Goal: Information Seeking & Learning: Learn about a topic

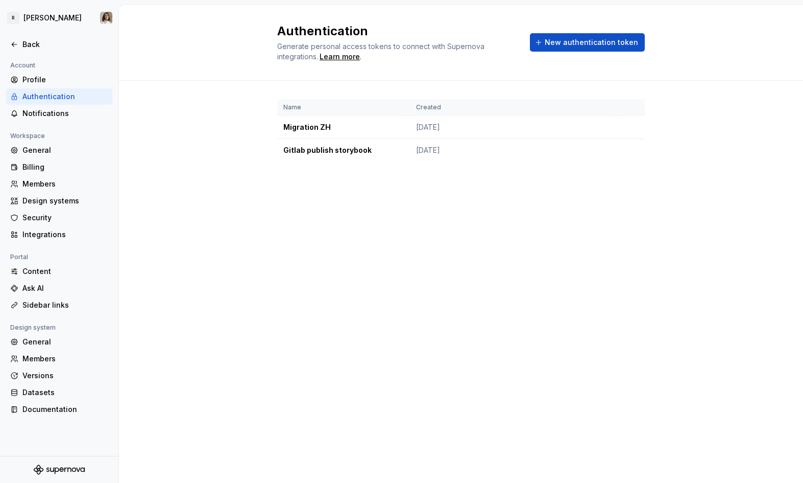
click at [602, 309] on div "Authentication Generate personal access tokens to connect with Supernova integr…" at bounding box center [461, 244] width 684 height 478
click at [31, 43] on div "Back" at bounding box center [65, 44] width 86 height 10
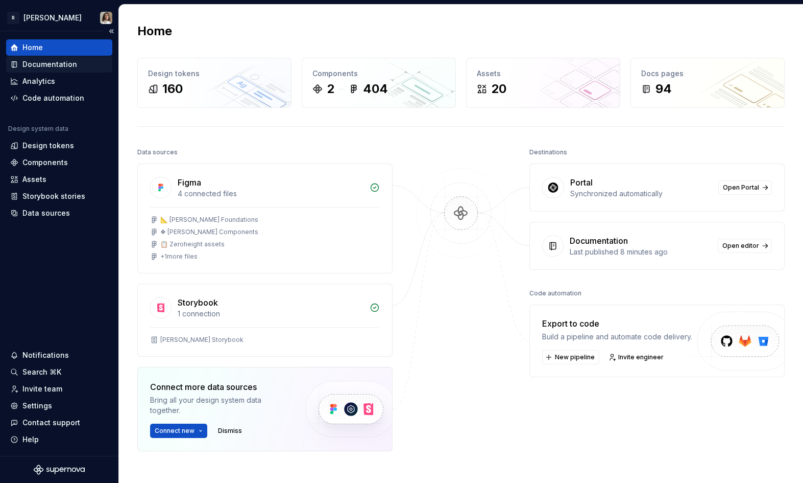
click at [54, 58] on div "Documentation" at bounding box center [59, 64] width 106 height 16
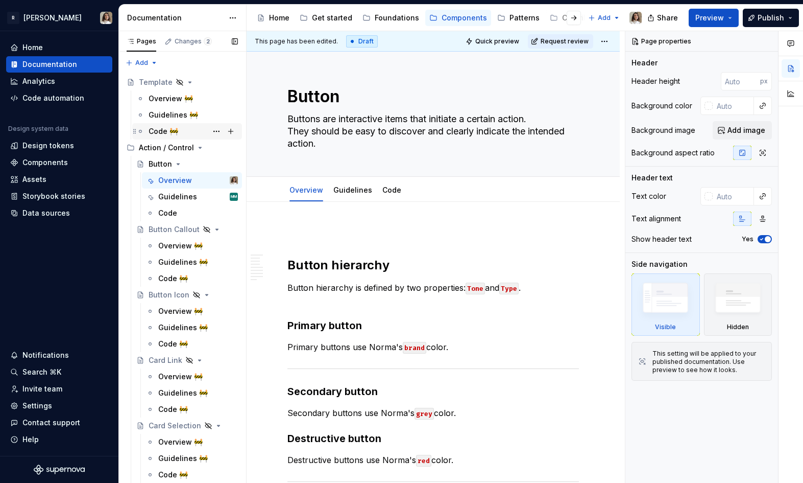
click at [158, 130] on div "Code 🚧" at bounding box center [164, 131] width 30 height 10
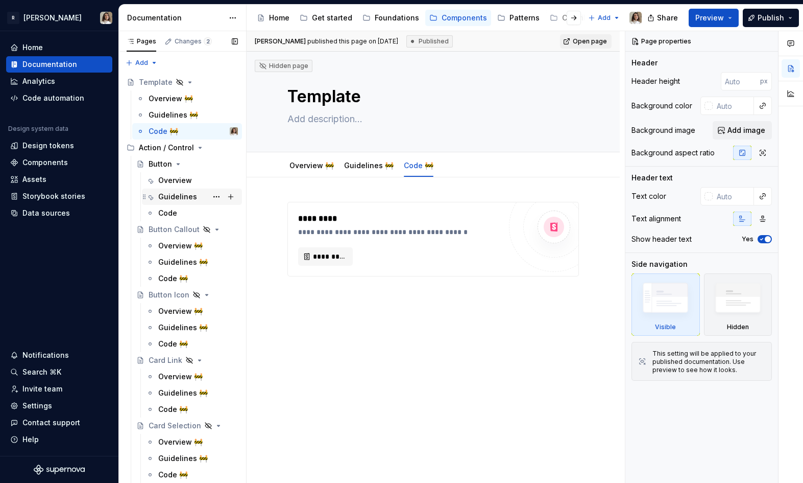
click at [173, 200] on div "Guidelines" at bounding box center [177, 197] width 39 height 10
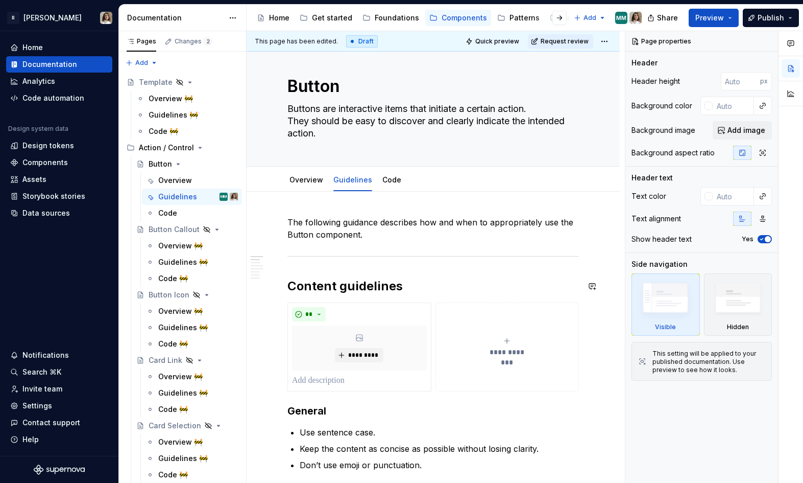
scroll to position [11, 0]
click at [621, 17] on div "MM" at bounding box center [622, 18] width 10 height 8
click at [305, 183] on div "Overview" at bounding box center [307, 179] width 34 height 10
click at [307, 175] on link "Overview" at bounding box center [307, 178] width 34 height 9
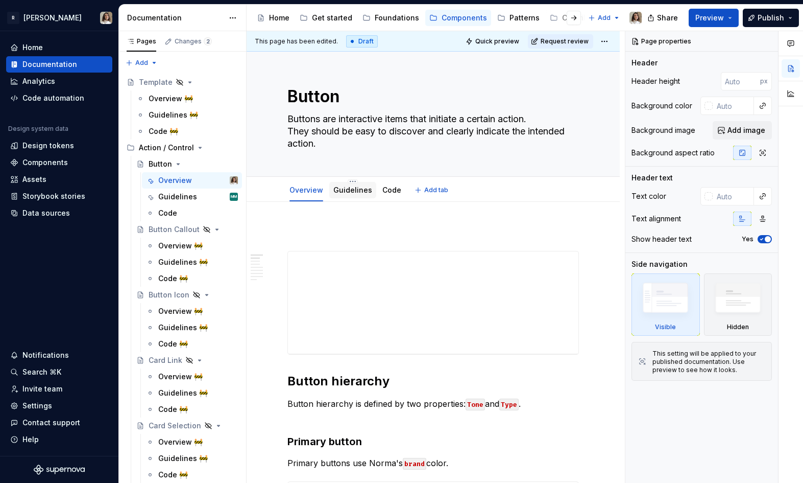
click at [339, 189] on link "Guidelines" at bounding box center [353, 189] width 39 height 9
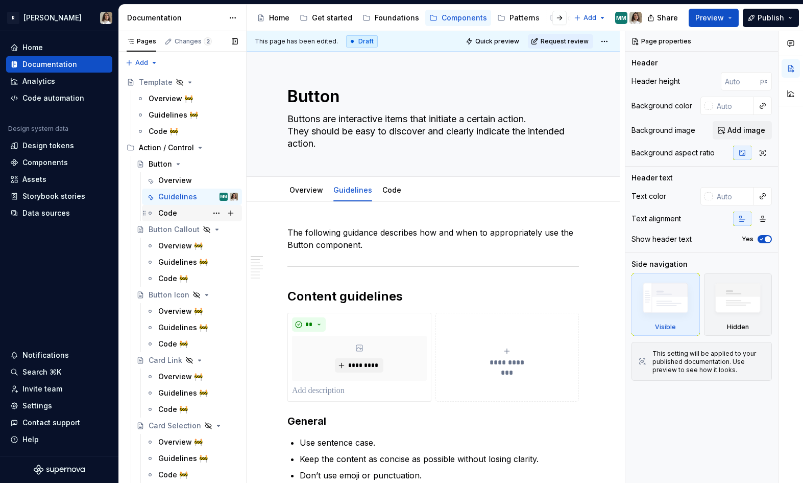
click at [183, 213] on div "Code" at bounding box center [198, 213] width 80 height 14
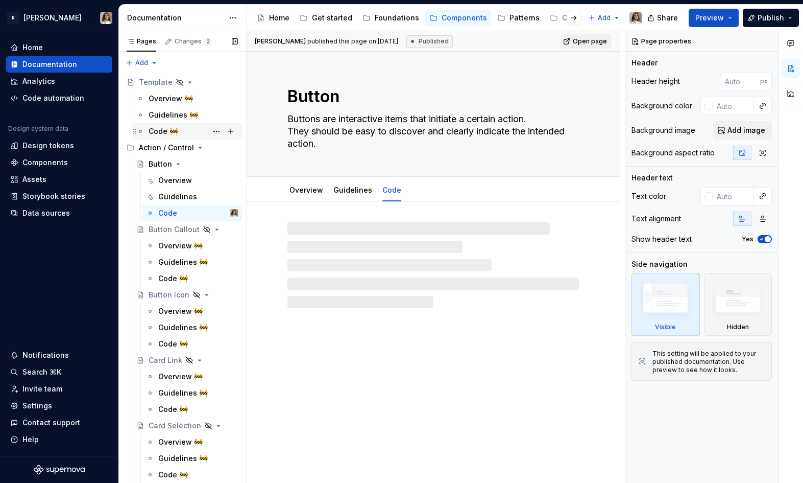
click at [155, 129] on div "Code 🚧" at bounding box center [164, 131] width 30 height 10
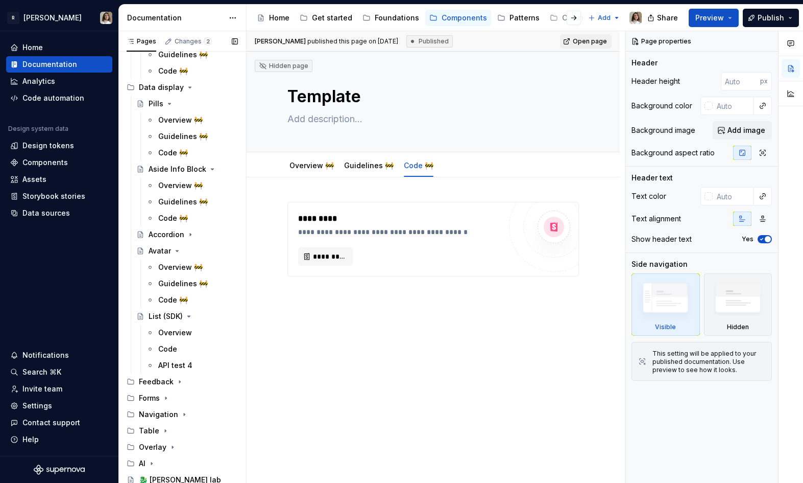
scroll to position [929, 0]
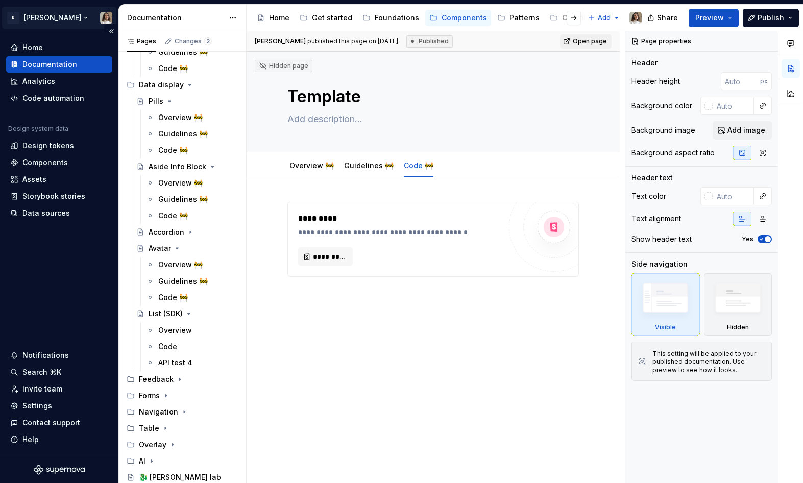
click at [45, 16] on html "R [PERSON_NAME] Home Documentation Analytics Code automation Design system data…" at bounding box center [401, 241] width 803 height 483
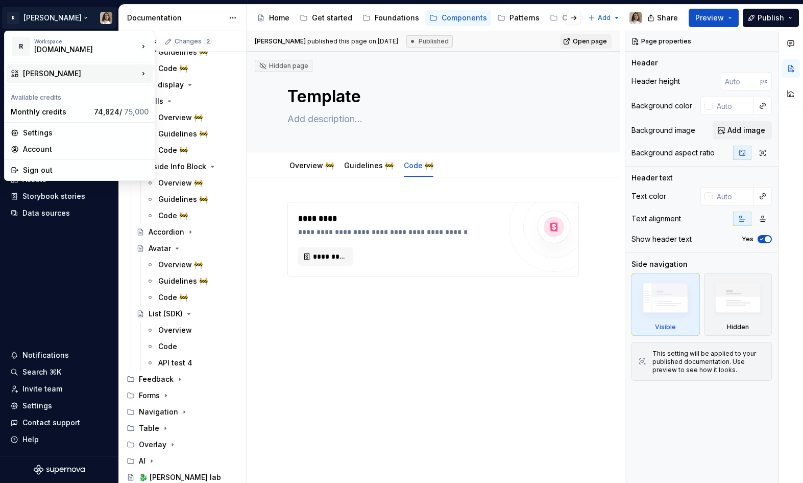
click at [75, 75] on div "[PERSON_NAME]" at bounding box center [80, 73] width 115 height 10
click at [283, 26] on html "R [PERSON_NAME] Home Documentation Analytics Code automation Design system data…" at bounding box center [401, 241] width 803 height 483
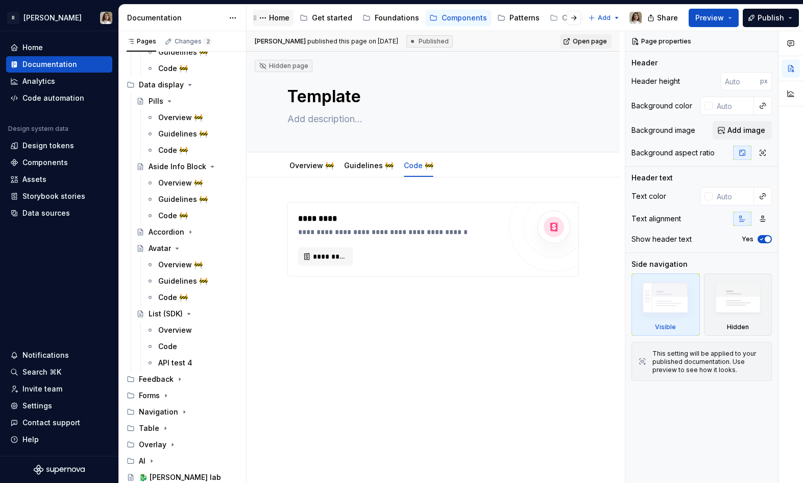
click at [279, 19] on div "Home" at bounding box center [279, 18] width 20 height 10
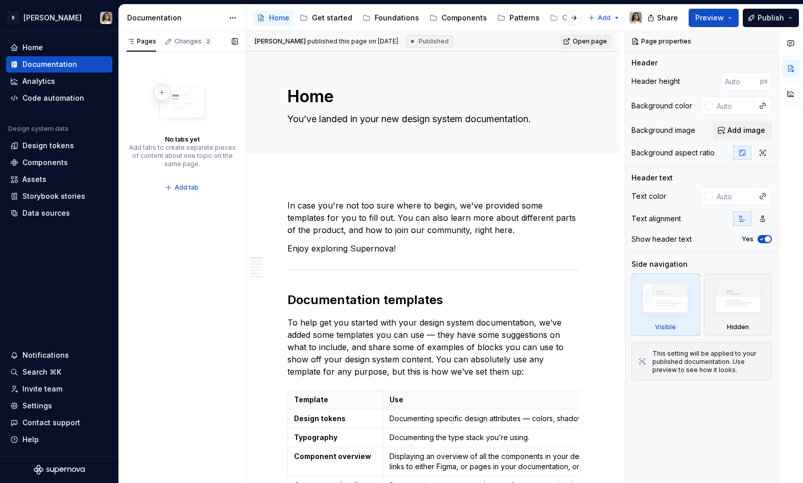
click at [233, 98] on div "No tabs yet Add tabs to create separate pieces of content about one topic on th…" at bounding box center [182, 133] width 107 height 123
click at [773, 17] on span "Publish" at bounding box center [771, 18] width 27 height 10
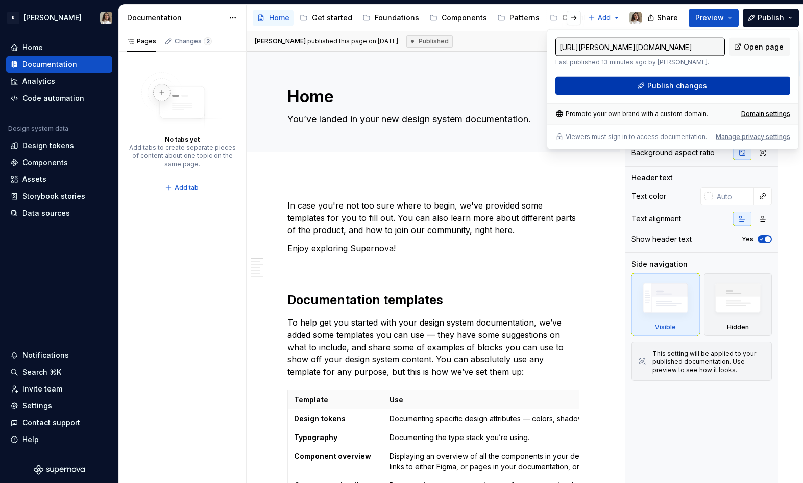
click at [678, 84] on span "Publish changes" at bounding box center [678, 86] width 60 height 10
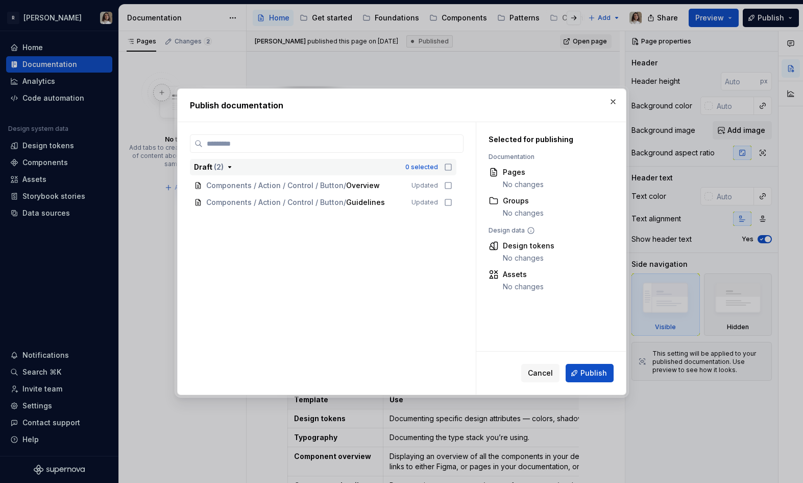
click at [453, 167] on icon "button" at bounding box center [448, 167] width 8 height 8
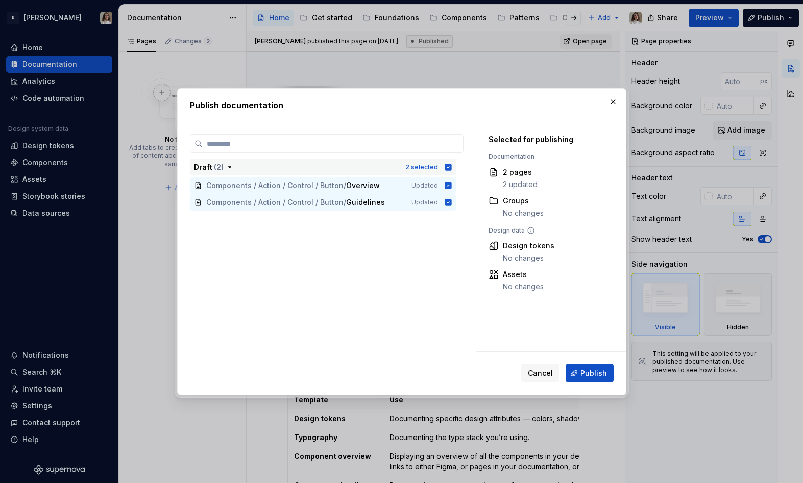
click at [452, 167] on icon "button" at bounding box center [448, 166] width 7 height 7
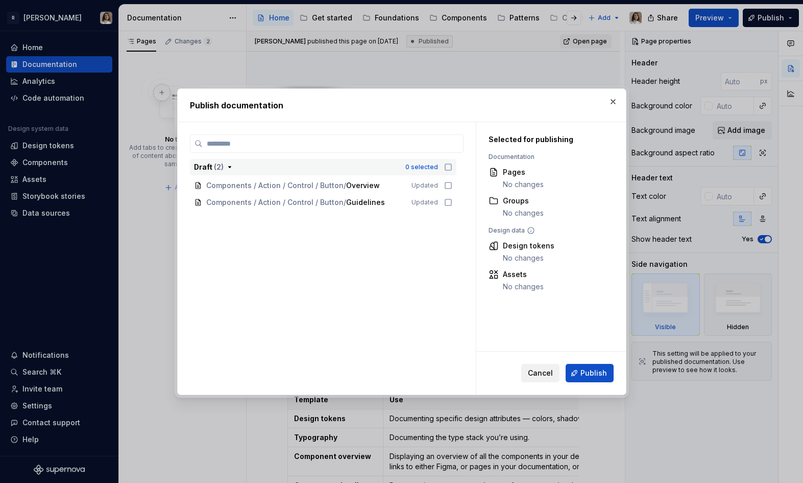
click at [544, 368] on span "Cancel" at bounding box center [540, 373] width 25 height 10
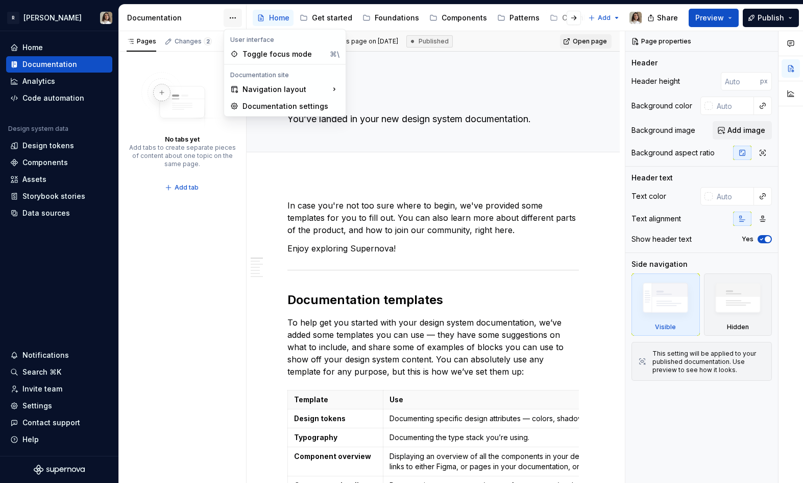
click at [229, 18] on html "R [PERSON_NAME] Home Documentation Analytics Code automation Design system data…" at bounding box center [401, 241] width 803 height 483
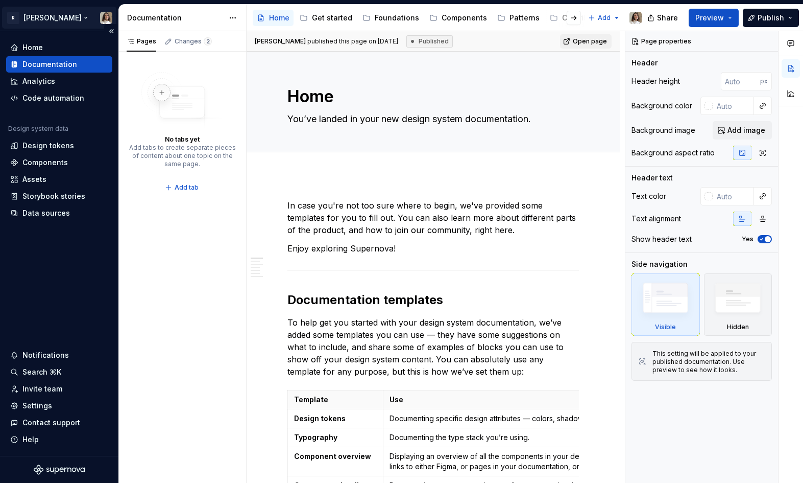
click at [75, 14] on html "R [PERSON_NAME] Home Documentation Analytics Code automation Design system data…" at bounding box center [401, 241] width 803 height 483
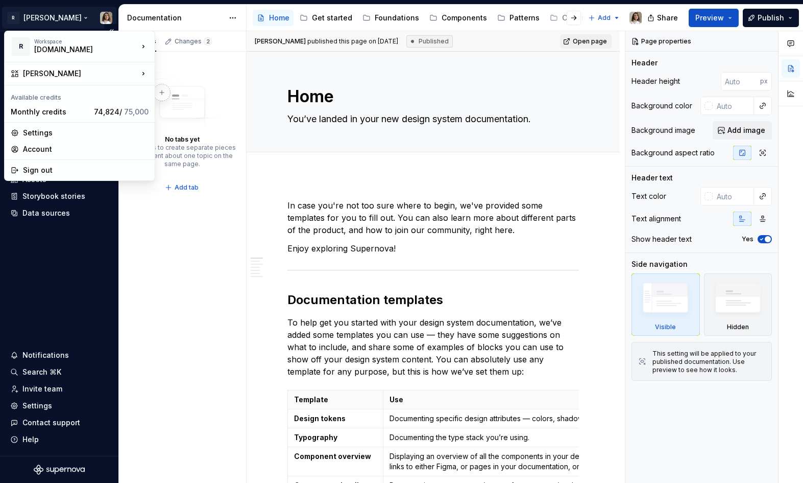
click at [75, 14] on html "R [PERSON_NAME] Home Documentation Analytics Code automation Design system data…" at bounding box center [401, 241] width 803 height 483
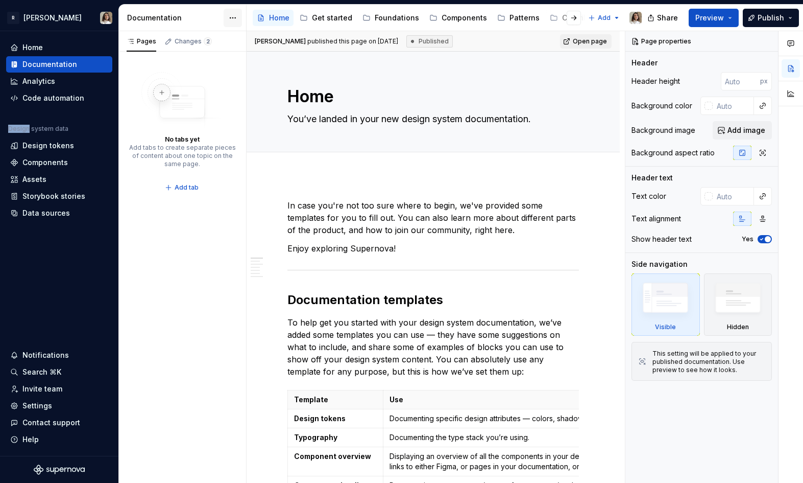
click at [232, 16] on html "R [PERSON_NAME] Home Documentation Analytics Code automation Design system data…" at bounding box center [401, 241] width 803 height 483
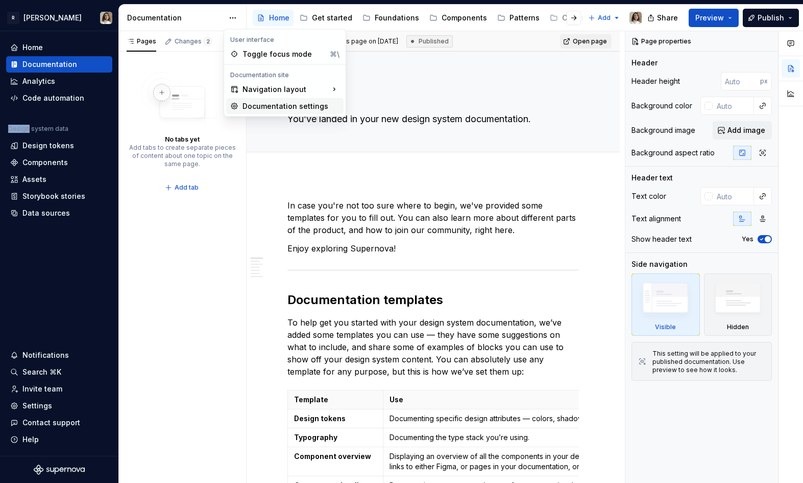
click at [263, 106] on div "Documentation settings" at bounding box center [291, 106] width 97 height 10
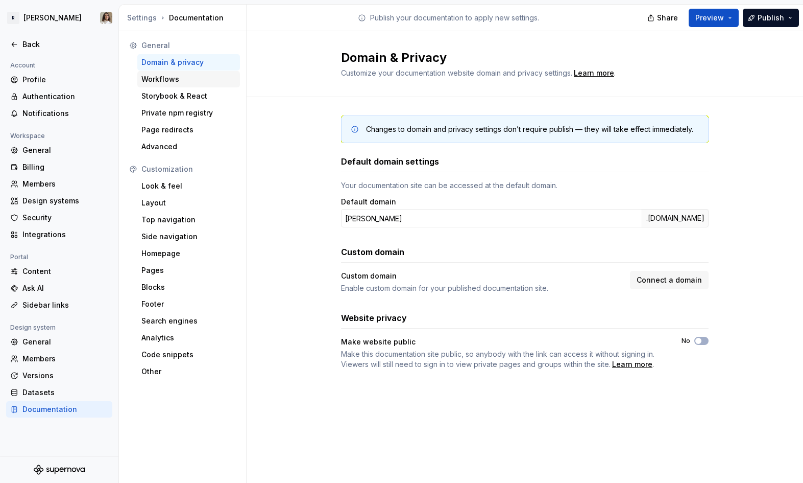
click at [159, 80] on div "Workflows" at bounding box center [188, 79] width 94 height 10
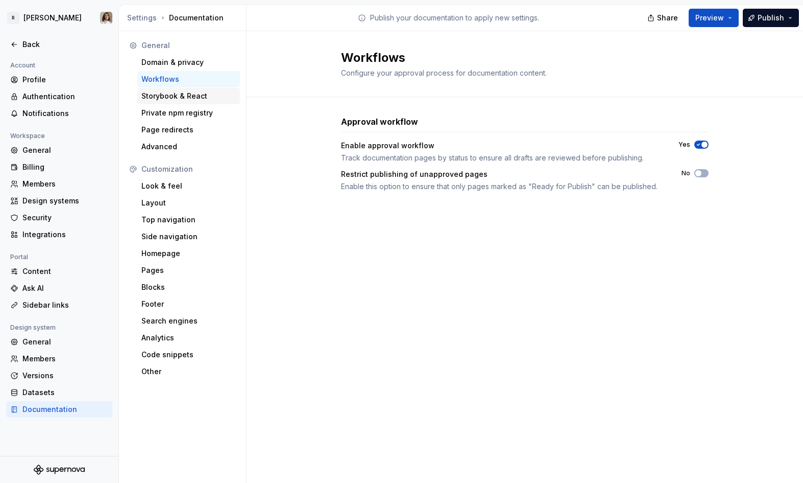
click at [175, 97] on div "Storybook & React" at bounding box center [188, 96] width 94 height 10
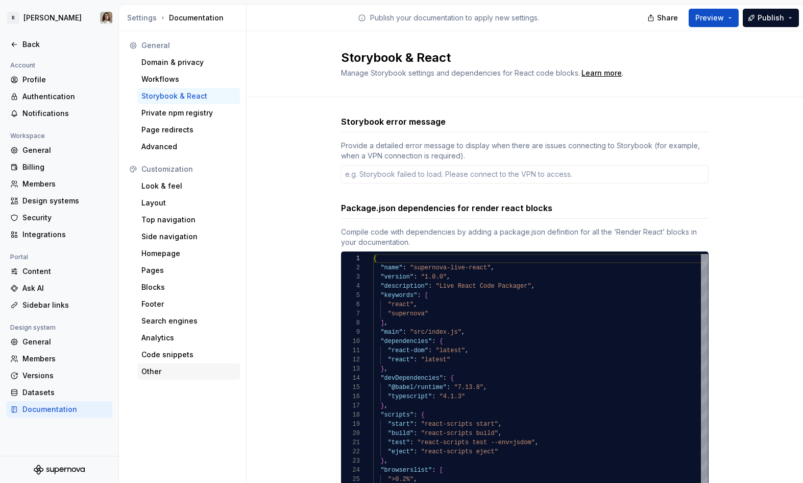
click at [159, 370] on div "Other" at bounding box center [188, 371] width 94 height 10
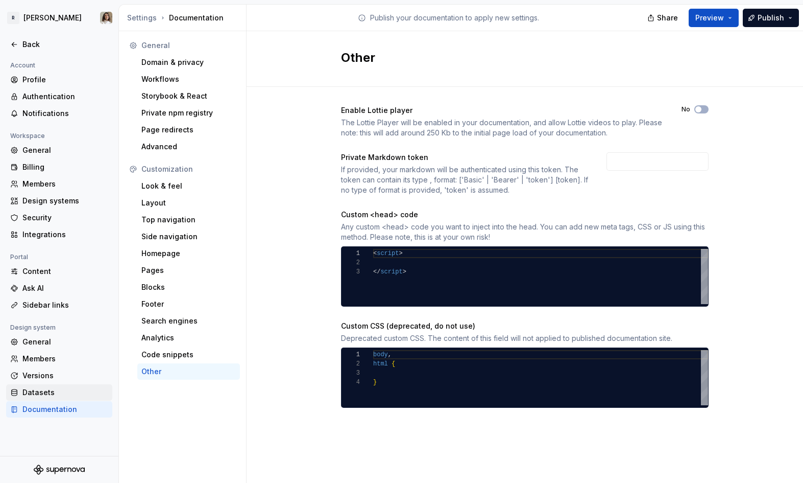
click at [56, 395] on div "Datasets" at bounding box center [65, 392] width 86 height 10
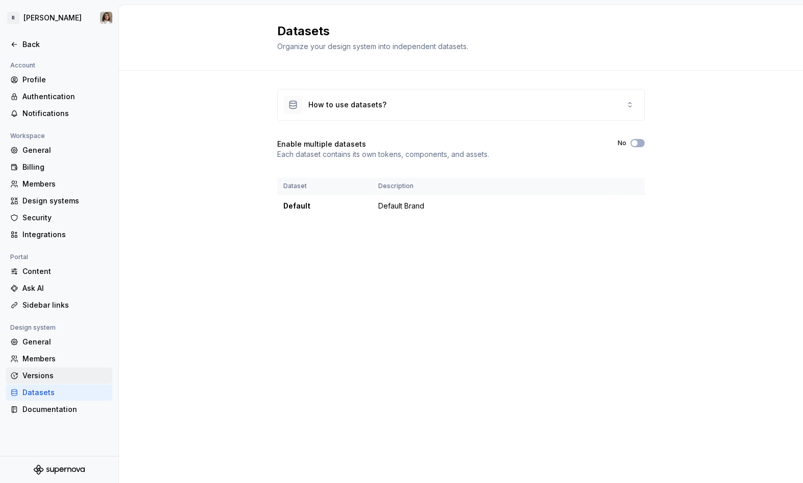
click at [59, 373] on div "Versions" at bounding box center [65, 375] width 86 height 10
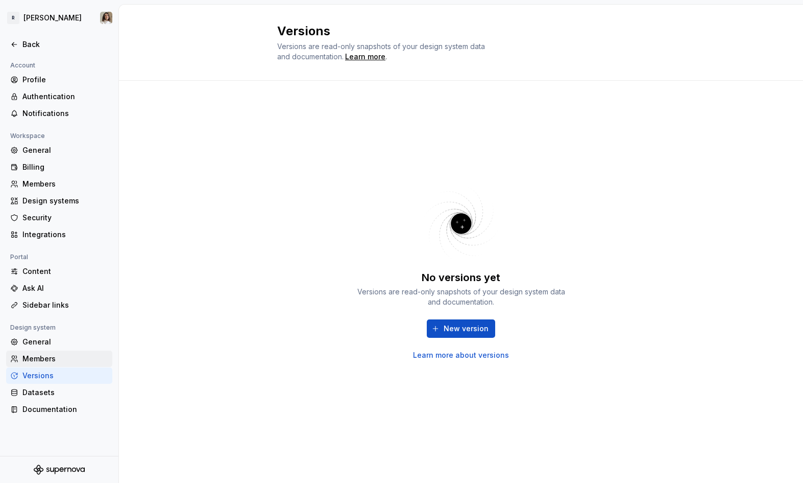
click at [56, 355] on div "Members" at bounding box center [65, 358] width 86 height 10
click at [60, 340] on div "General" at bounding box center [65, 342] width 86 height 10
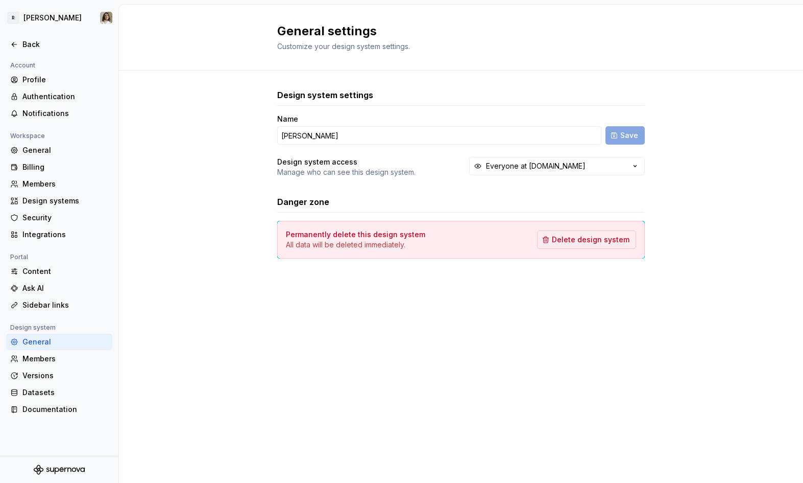
click at [60, 340] on div "General" at bounding box center [65, 342] width 86 height 10
click at [29, 44] on div "Back" at bounding box center [65, 44] width 86 height 10
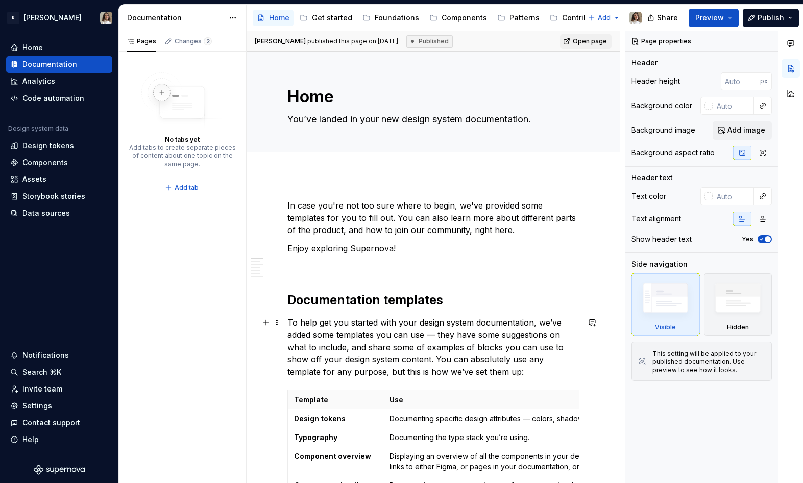
click at [518, 316] on p "To help get you started with your design system documentation, we’ve added some…" at bounding box center [434, 346] width 292 height 61
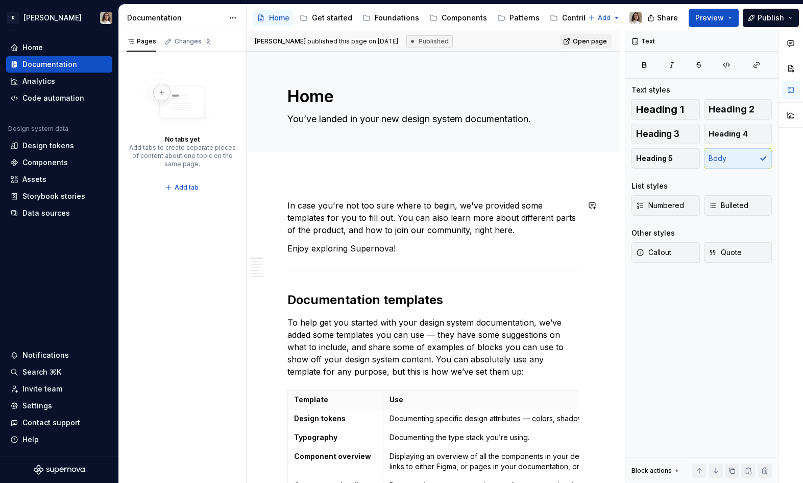
type textarea "*"
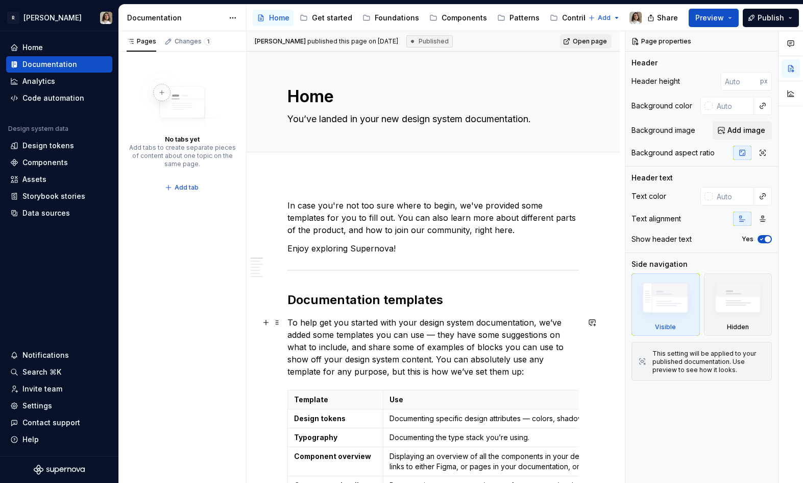
click at [334, 322] on p "To help get you started with your design system documentation, we’ve added some…" at bounding box center [434, 346] width 292 height 61
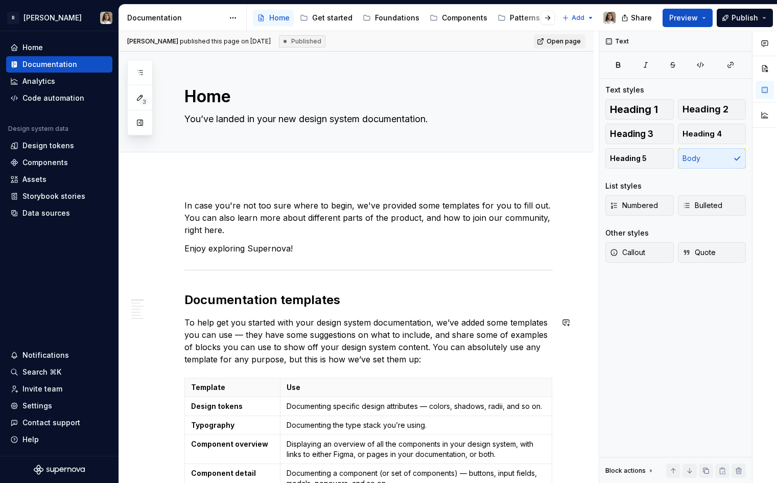
type textarea "*"
click at [49, 198] on div "Storybook stories" at bounding box center [53, 196] width 63 height 10
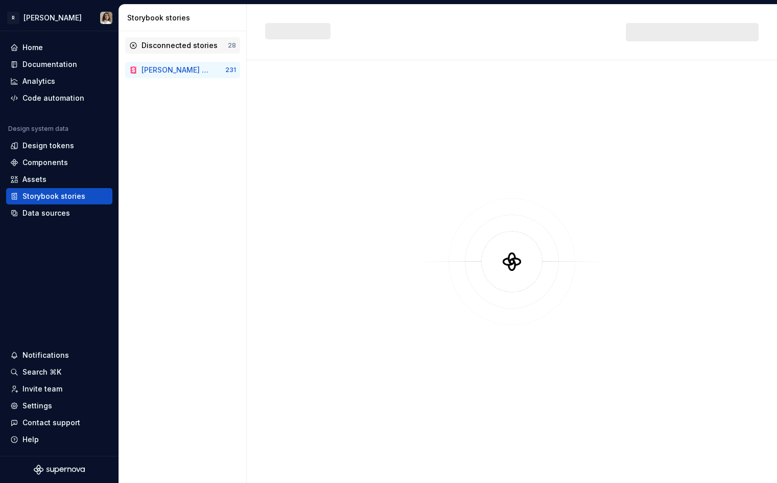
click at [176, 52] on div "Disconnected stories 28" at bounding box center [182, 45] width 115 height 16
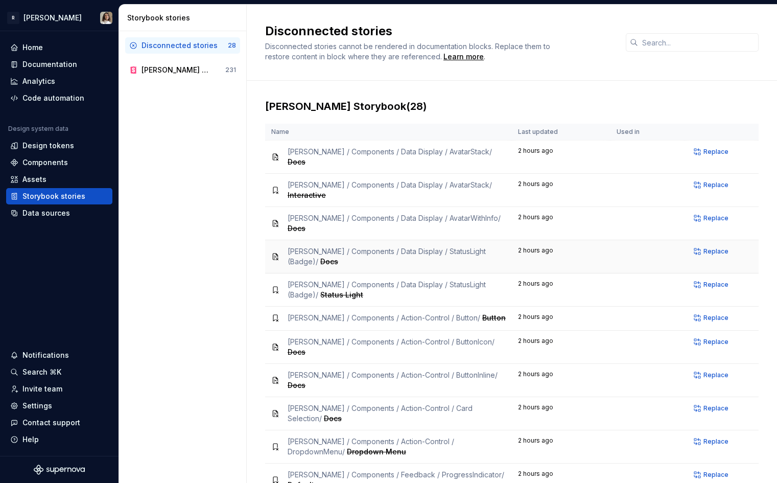
click at [426, 247] on span "Norma / Components / Data Display / StatusLight (Badge) /" at bounding box center [387, 256] width 198 height 19
click at [429, 246] on div "Norma / Components / Data Display / StatusLight (Badge) / Docs" at bounding box center [397, 256] width 218 height 20
click at [326, 191] on span "Interactive" at bounding box center [307, 195] width 38 height 9
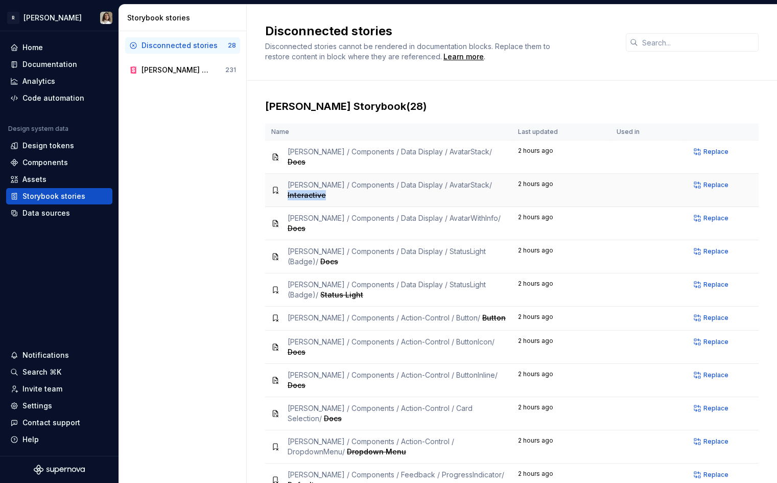
click at [326, 191] on span "Interactive" at bounding box center [307, 195] width 38 height 9
click at [714, 181] on span "Replace" at bounding box center [715, 185] width 25 height 8
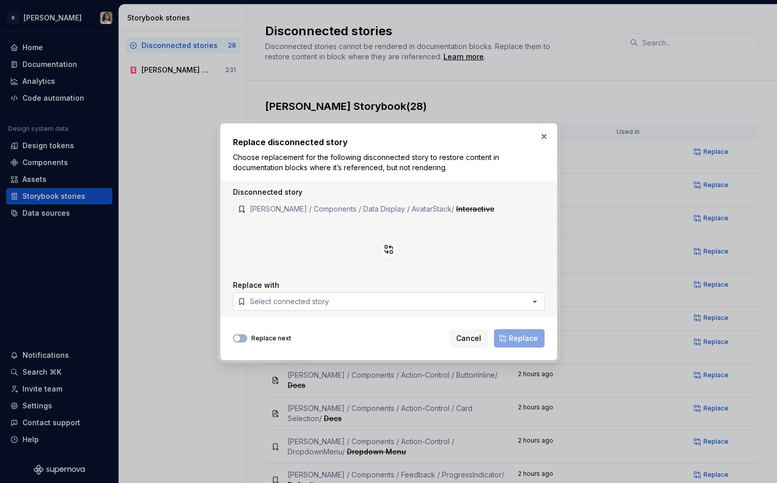
click at [301, 306] on button "Select connected story" at bounding box center [389, 301] width 312 height 18
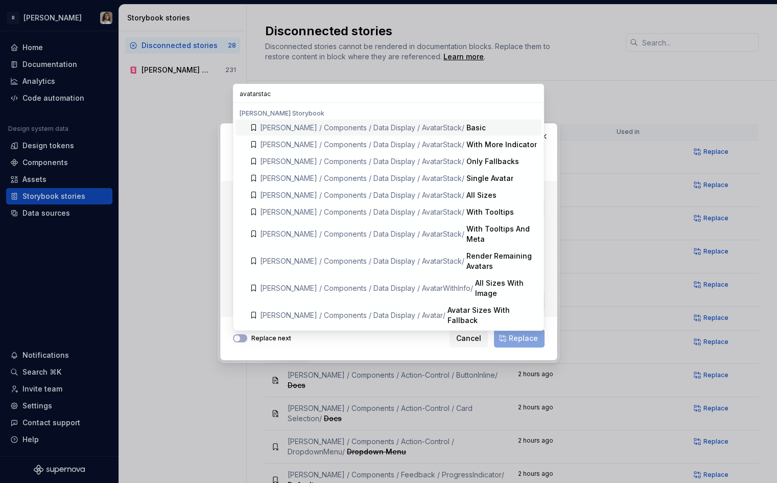
type input "avatarstack"
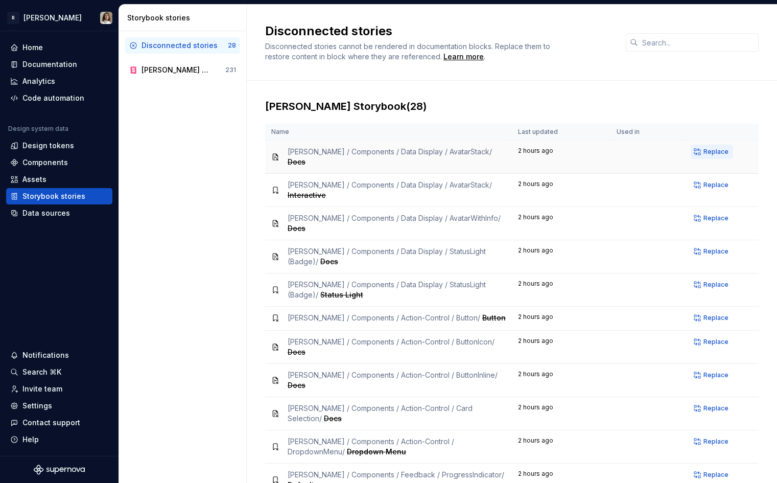
click at [717, 154] on span "Replace" at bounding box center [715, 152] width 25 height 8
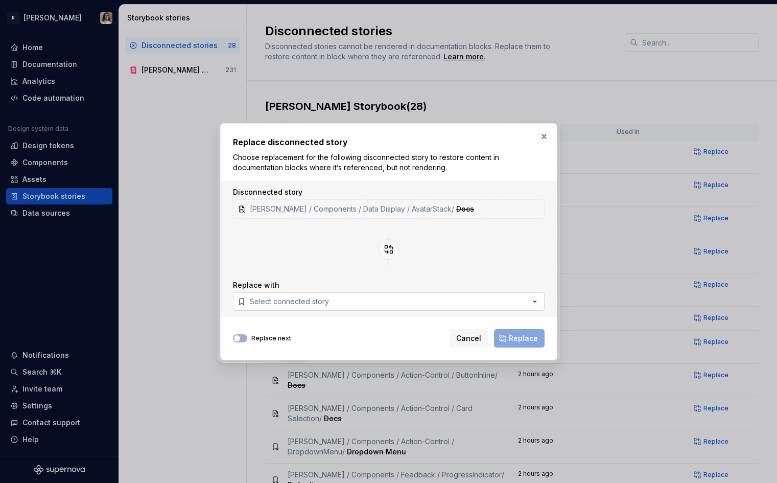
click at [342, 302] on button "Select connected story" at bounding box center [389, 301] width 312 height 18
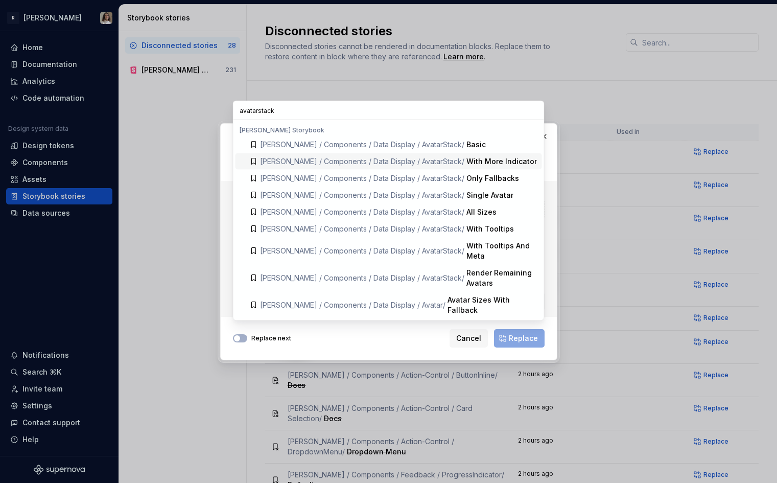
type input "avatarstack"
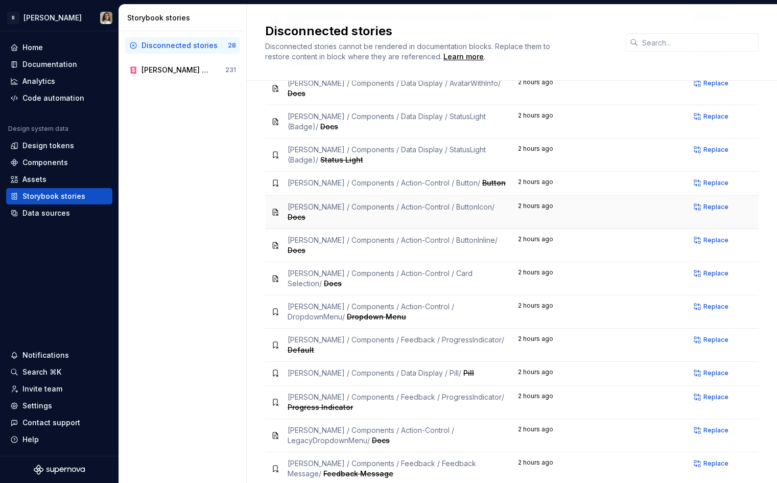
scroll to position [144, 0]
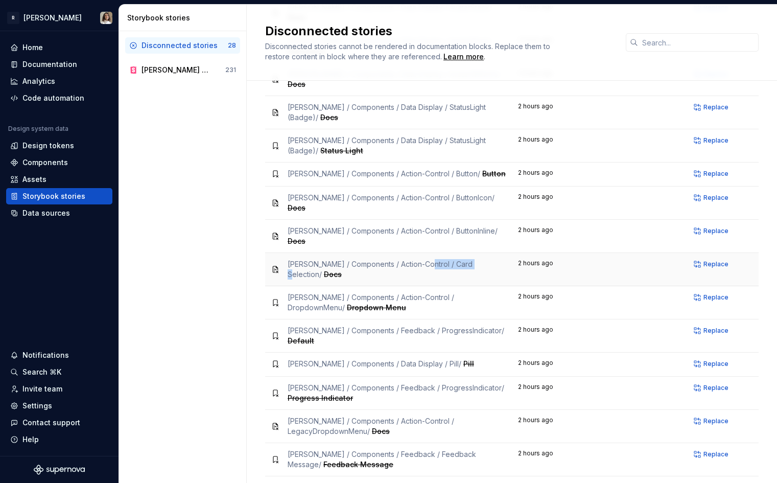
drag, startPoint x: 422, startPoint y: 218, endPoint x: 471, endPoint y: 217, distance: 49.0
click at [471, 259] on span "Norma / Components / Action-Control / Card Selection /" at bounding box center [380, 268] width 185 height 19
copy span "Card Selection"
click at [32, 19] on html "R Norma Home Documentation Analytics Code automation Design system data Design …" at bounding box center [388, 241] width 777 height 483
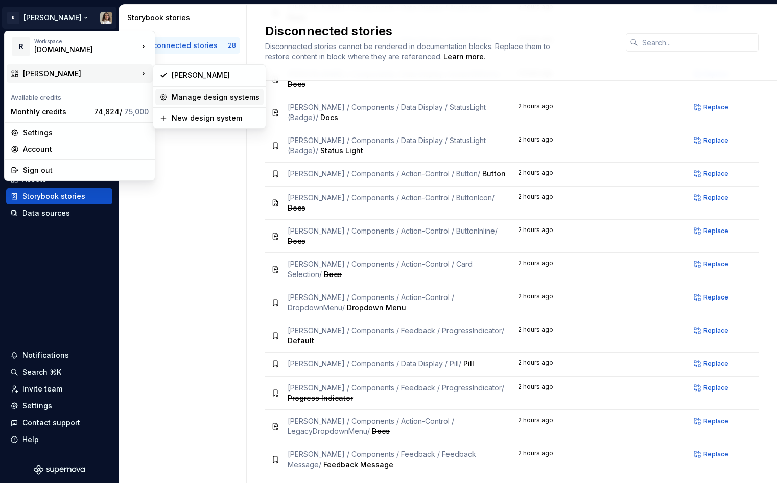
click at [218, 92] on div "Manage design systems" at bounding box center [216, 97] width 88 height 10
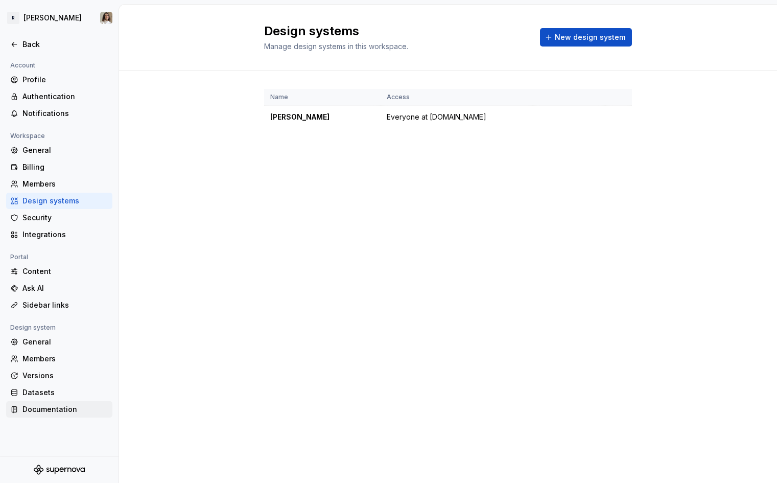
click at [41, 405] on div "Documentation" at bounding box center [65, 409] width 86 height 10
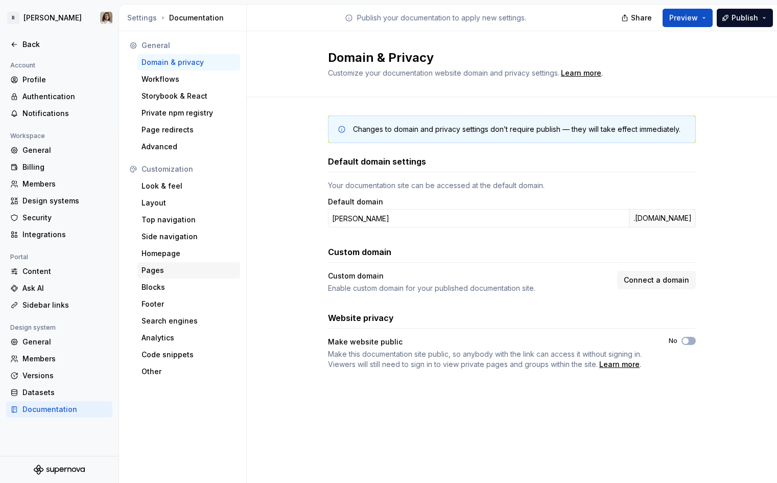
click at [159, 270] on div "Pages" at bounding box center [188, 270] width 94 height 10
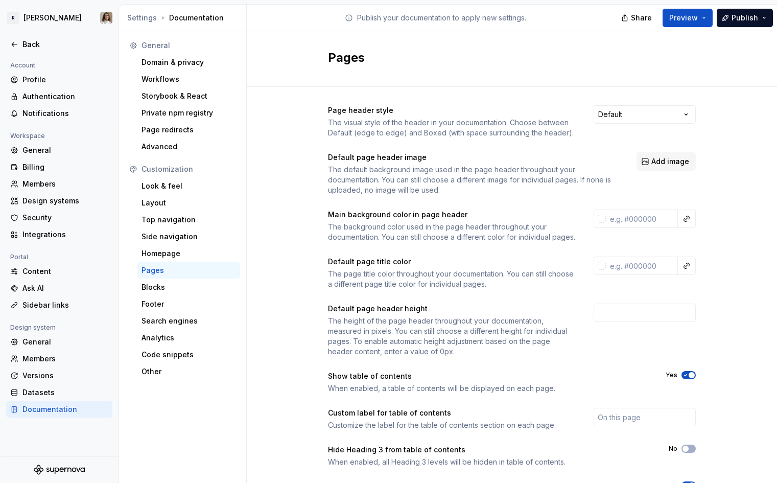
click at [159, 270] on div "Pages" at bounding box center [188, 270] width 94 height 10
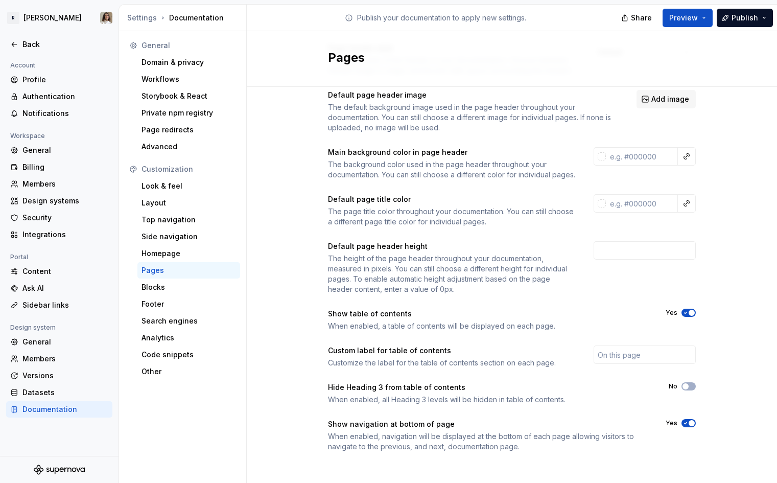
scroll to position [76, 0]
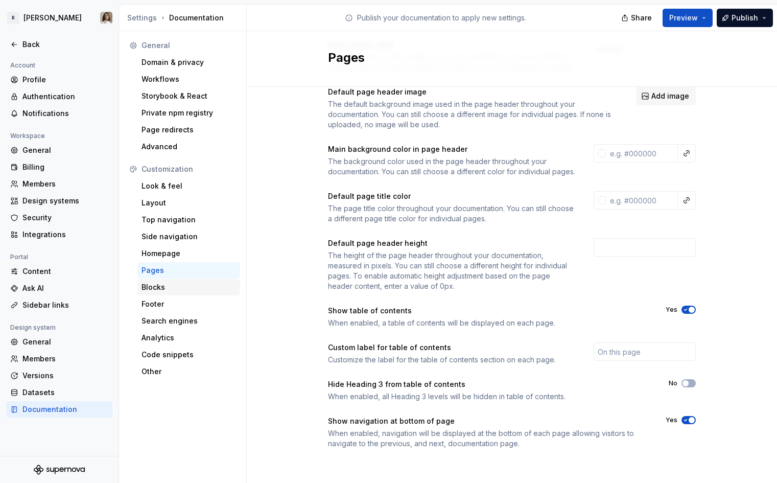
click at [149, 286] on div "Blocks" at bounding box center [188, 287] width 94 height 10
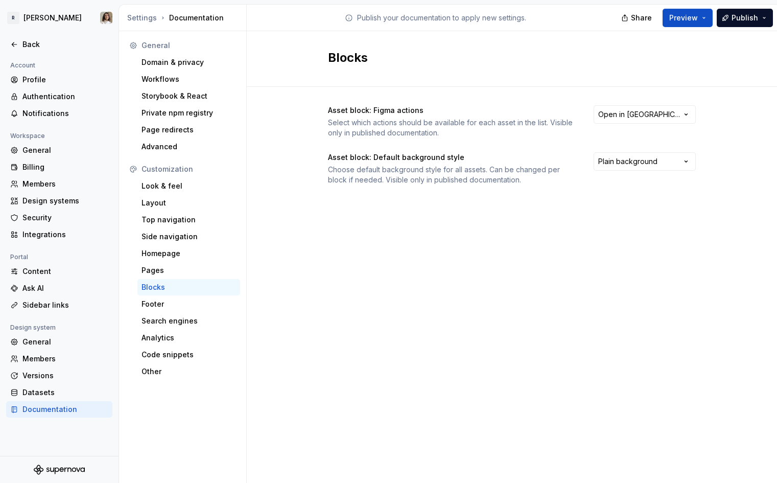
click at [629, 172] on div "Asset block: Default background style Choose default background style for all a…" at bounding box center [512, 168] width 368 height 33
click at [631, 167] on html "R Norma Back Account Profile Authentication Notifications Workspace General Bil…" at bounding box center [388, 241] width 777 height 483
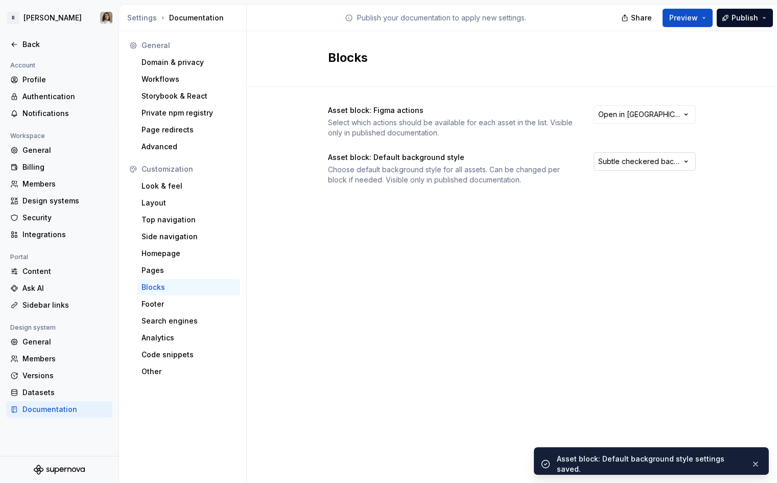
click at [626, 157] on html "R Norma Back Account Profile Authentication Notifications Workspace General Bil…" at bounding box center [388, 241] width 777 height 483
click at [635, 167] on html "R Norma Back Account Profile Authentication Notifications Workspace General Bil…" at bounding box center [388, 241] width 777 height 483
click at [184, 305] on div "Footer" at bounding box center [188, 304] width 94 height 10
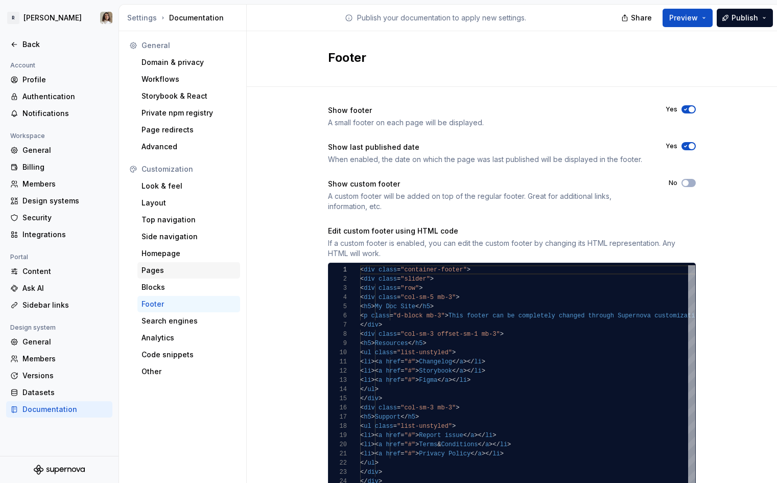
click at [184, 272] on div "Pages" at bounding box center [188, 270] width 94 height 10
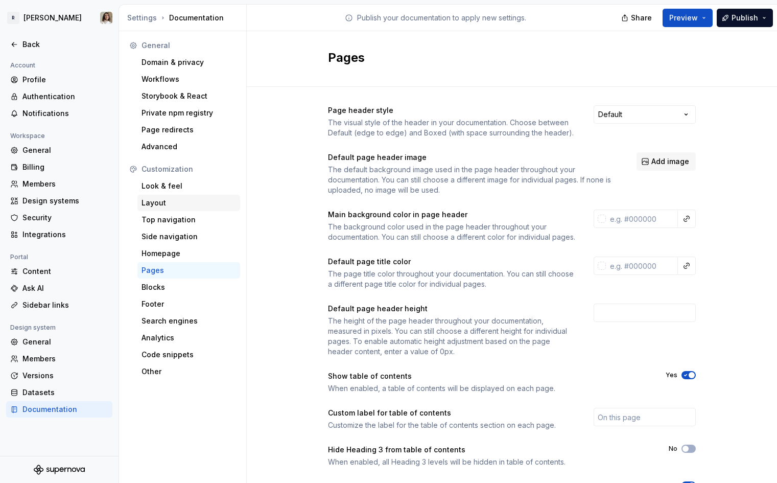
click at [170, 203] on div "Layout" at bounding box center [188, 203] width 94 height 10
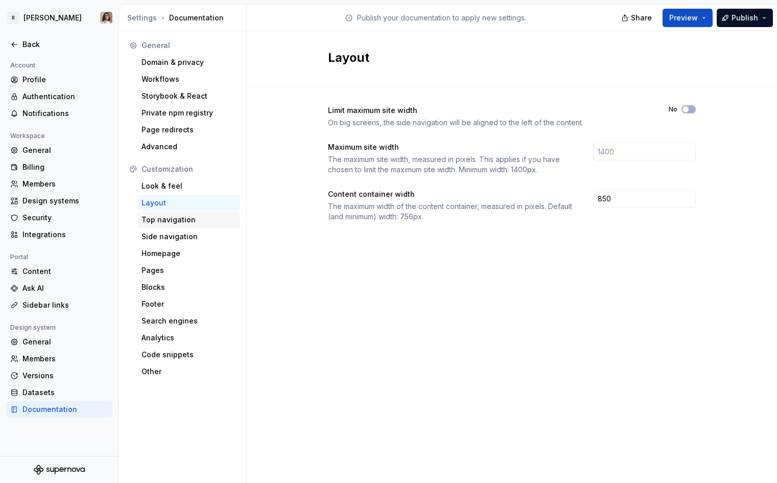
click at [168, 217] on div "Top navigation" at bounding box center [188, 220] width 94 height 10
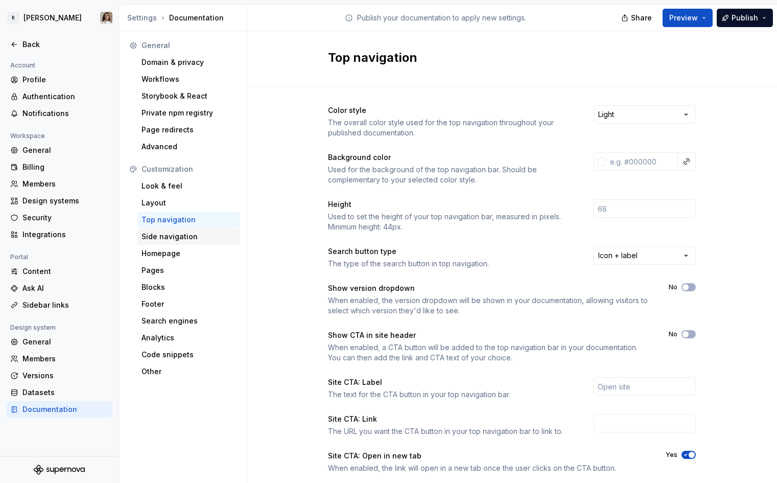
click at [161, 235] on div "Side navigation" at bounding box center [188, 236] width 94 height 10
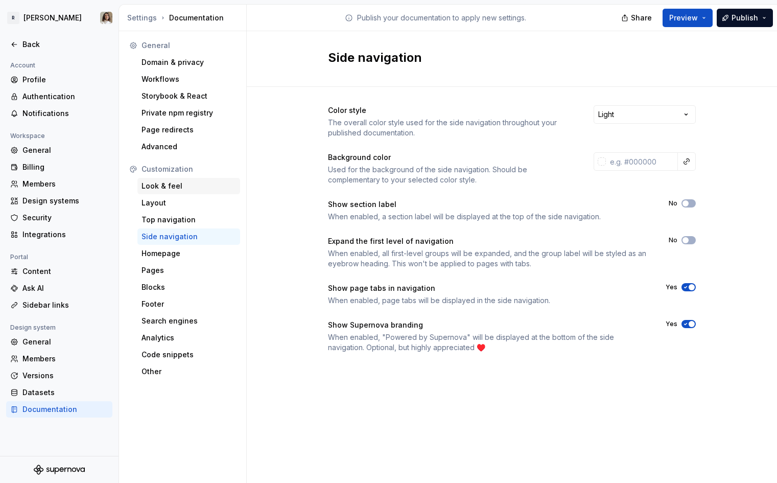
click at [195, 191] on div "Look & feel" at bounding box center [188, 186] width 94 height 10
